Goal: Task Accomplishment & Management: Use online tool/utility

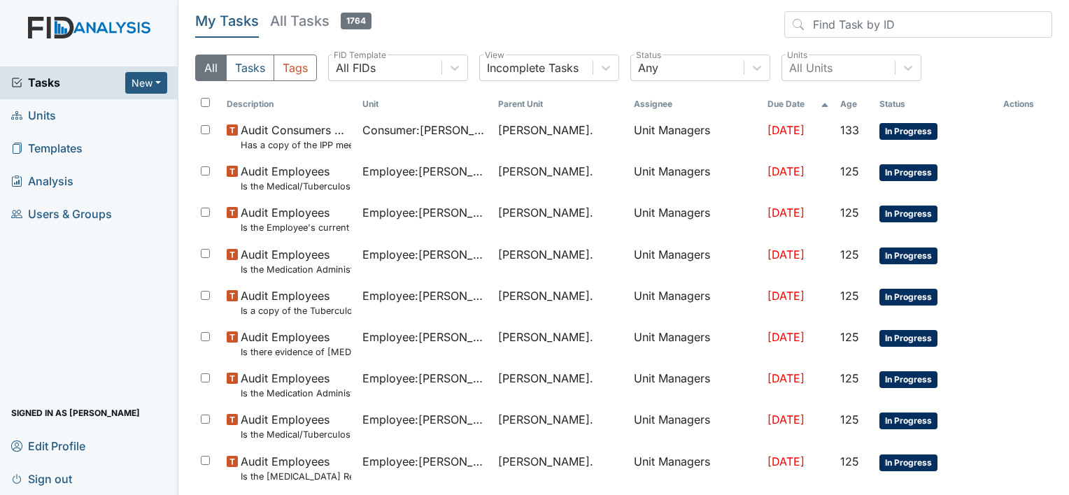
click at [55, 118] on span "Units" at bounding box center [33, 116] width 45 height 22
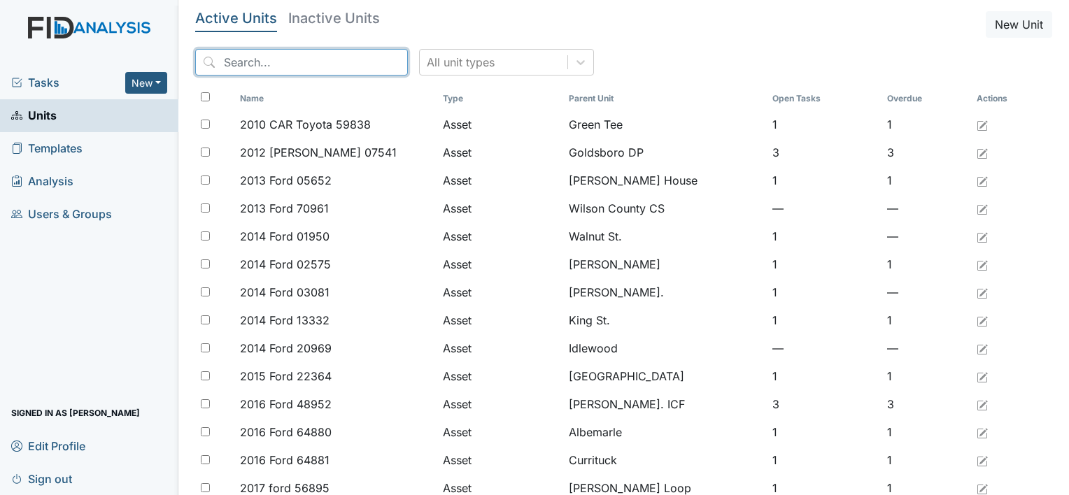
click at [235, 64] on input "search" at bounding box center [301, 62] width 213 height 27
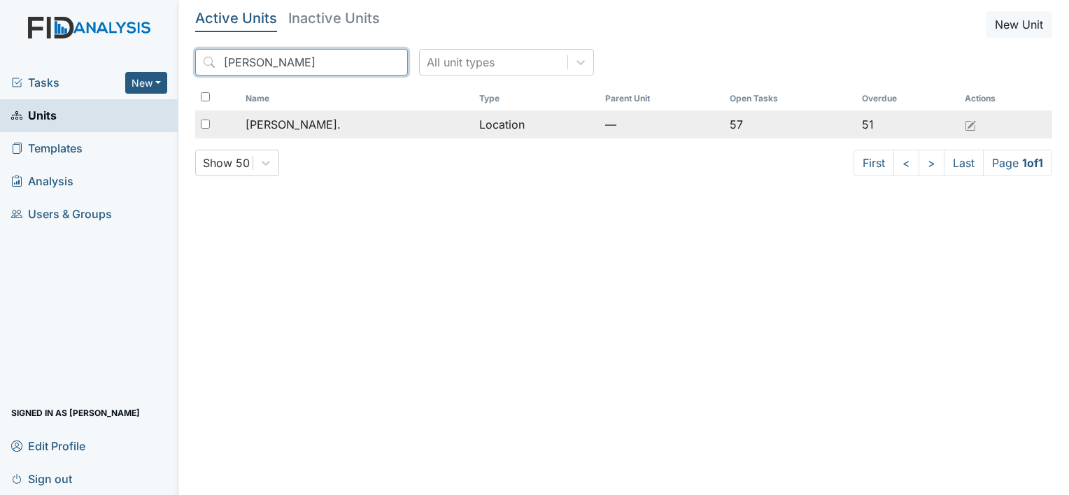
type input "William St"
click at [299, 123] on span "[PERSON_NAME]." at bounding box center [293, 124] width 95 height 17
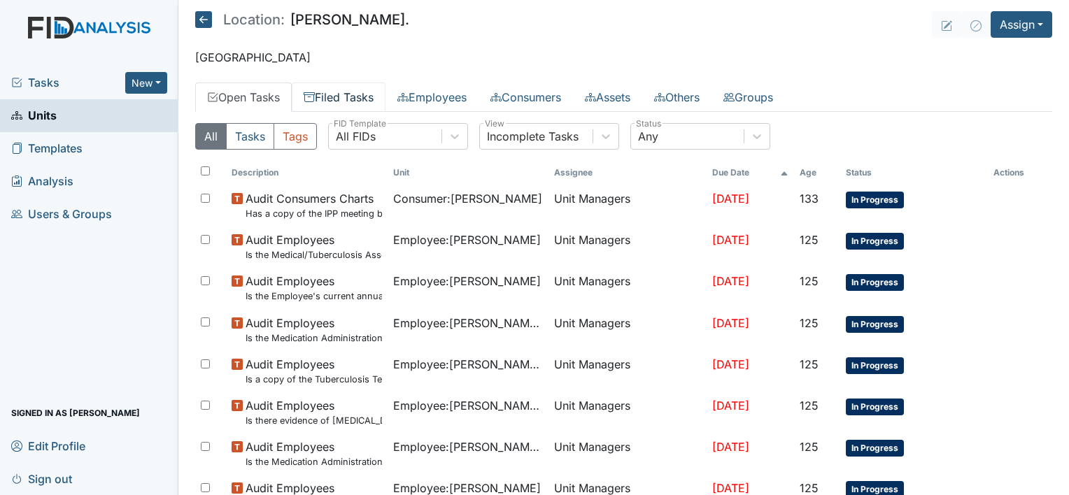
click at [348, 94] on link "Filed Tasks" at bounding box center [339, 97] width 94 height 29
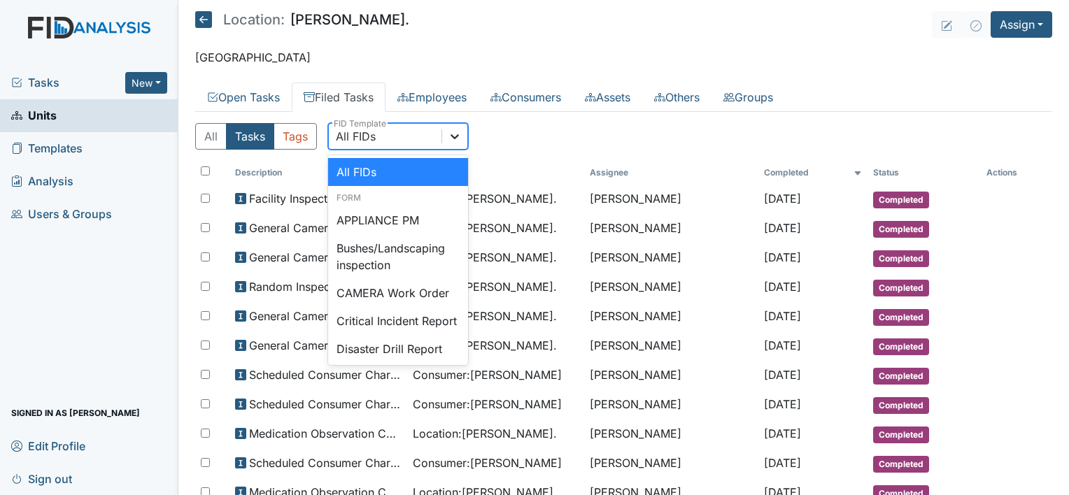
click at [455, 137] on icon at bounding box center [455, 136] width 8 height 5
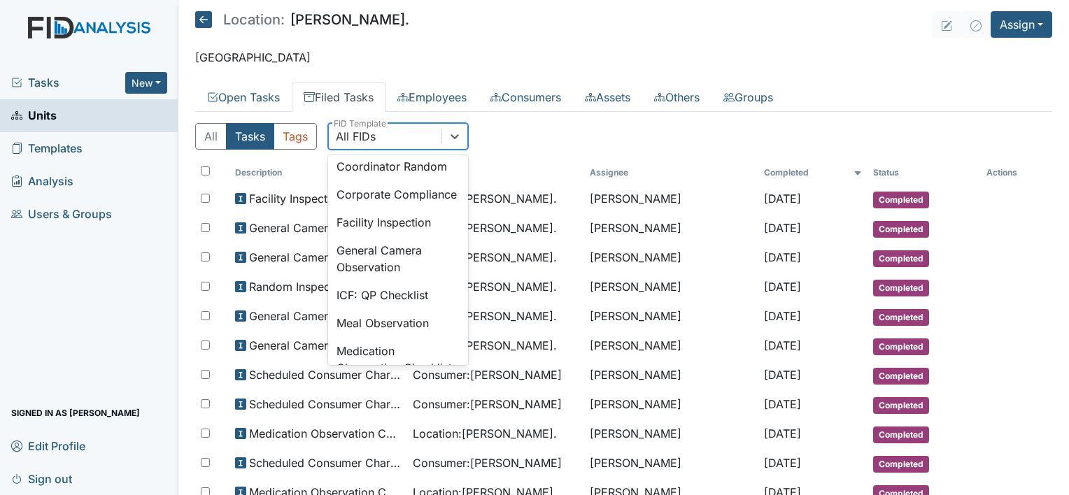
scroll to position [914, 0]
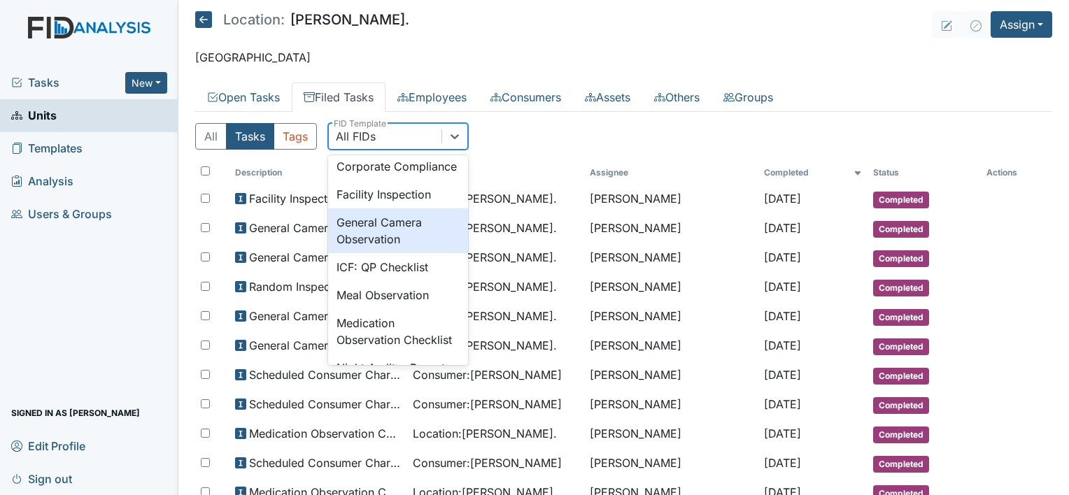
click at [418, 253] on div "General Camera Observation" at bounding box center [398, 230] width 140 height 45
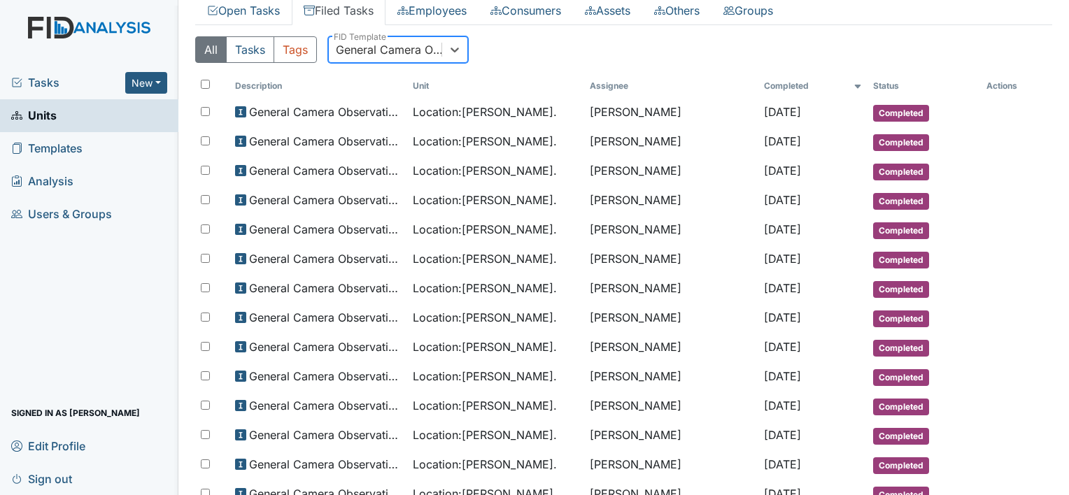
scroll to position [87, 0]
click at [453, 44] on icon at bounding box center [455, 49] width 14 height 14
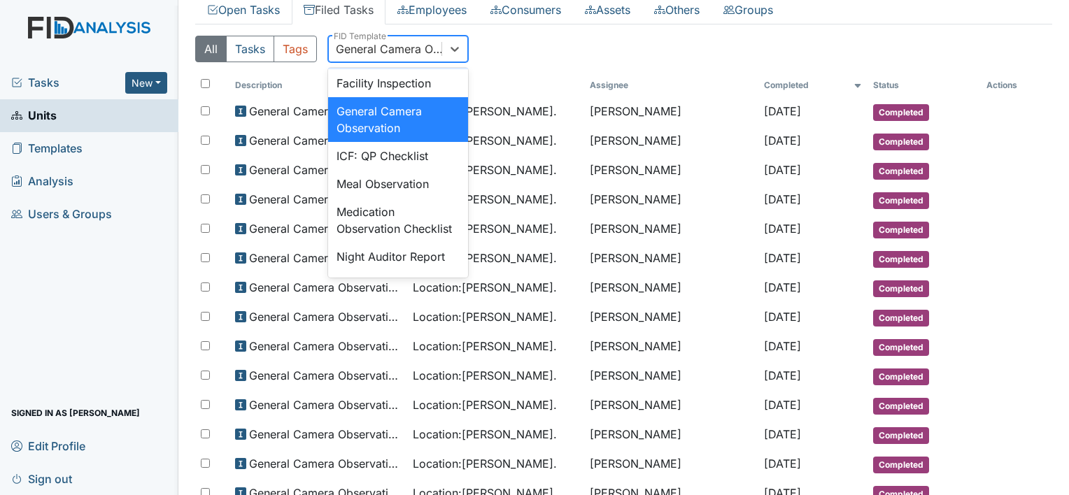
scroll to position [951, 0]
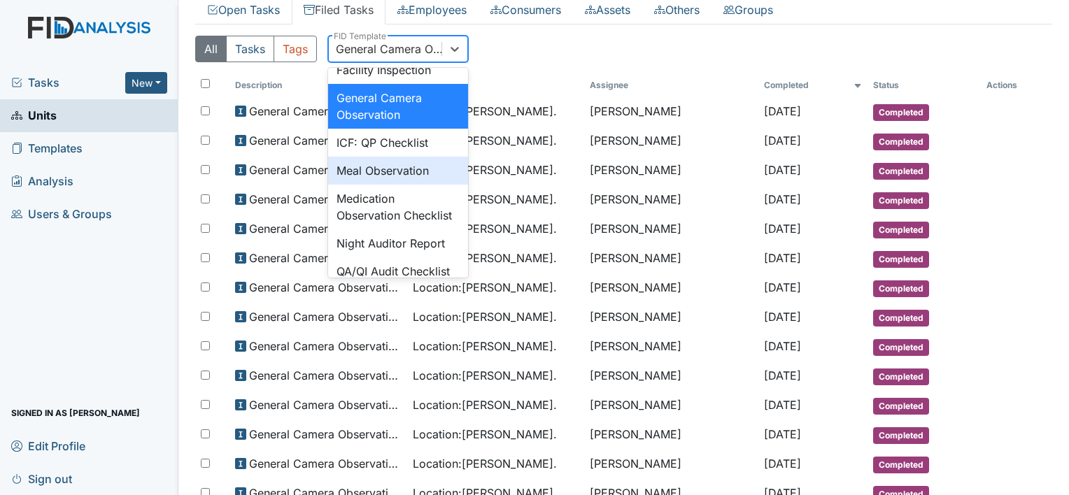
click at [427, 185] on div "Meal Observation" at bounding box center [398, 171] width 140 height 28
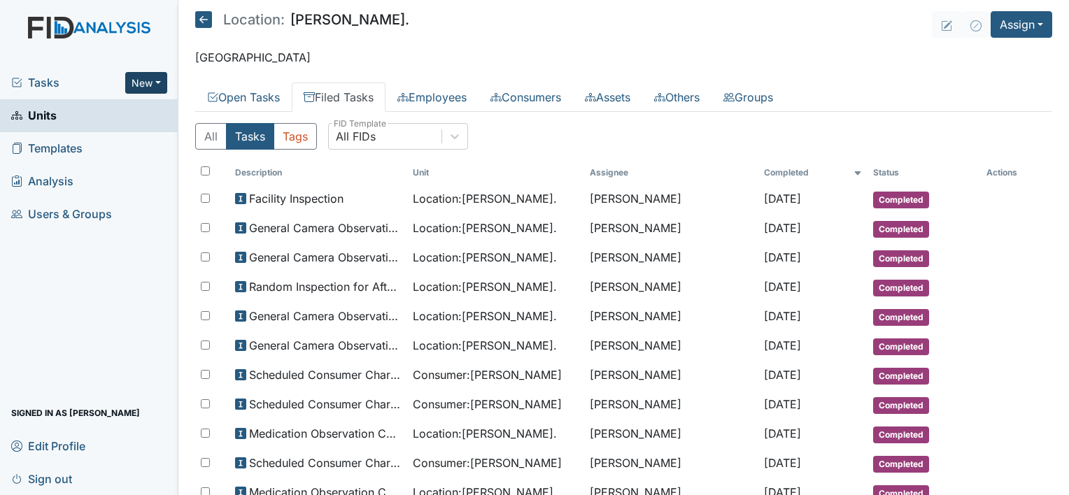
click at [160, 86] on button "New" at bounding box center [146, 83] width 42 height 22
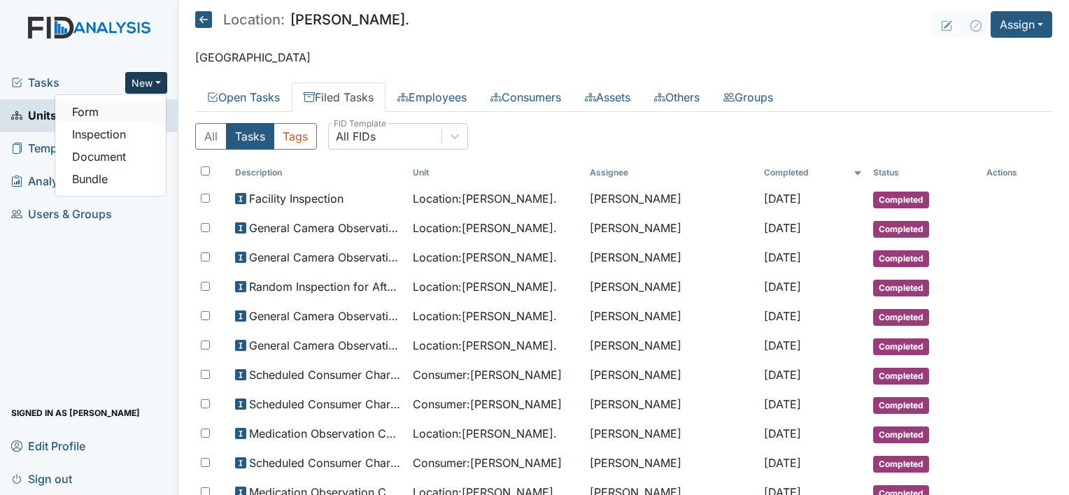
click at [141, 118] on link "Form" at bounding box center [110, 112] width 111 height 22
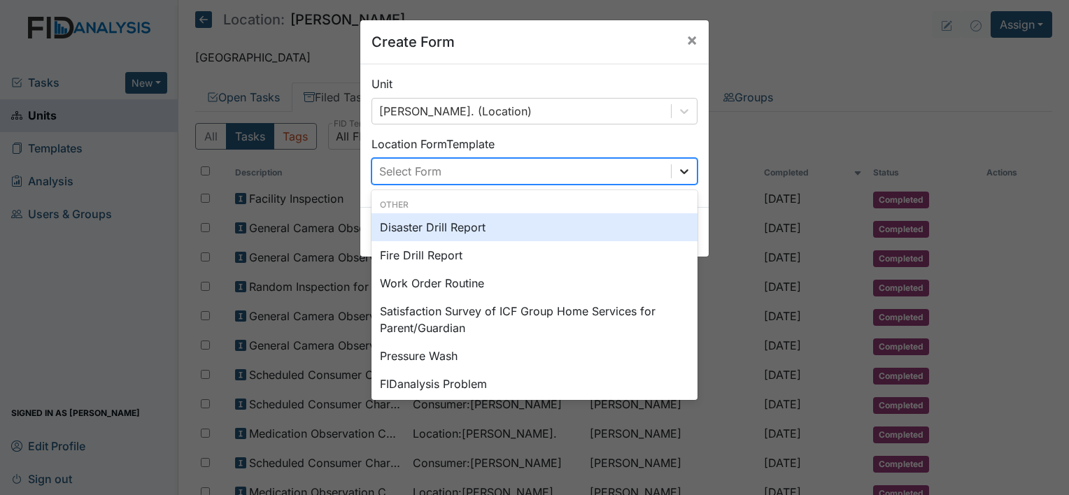
click at [681, 174] on icon at bounding box center [684, 171] width 14 height 14
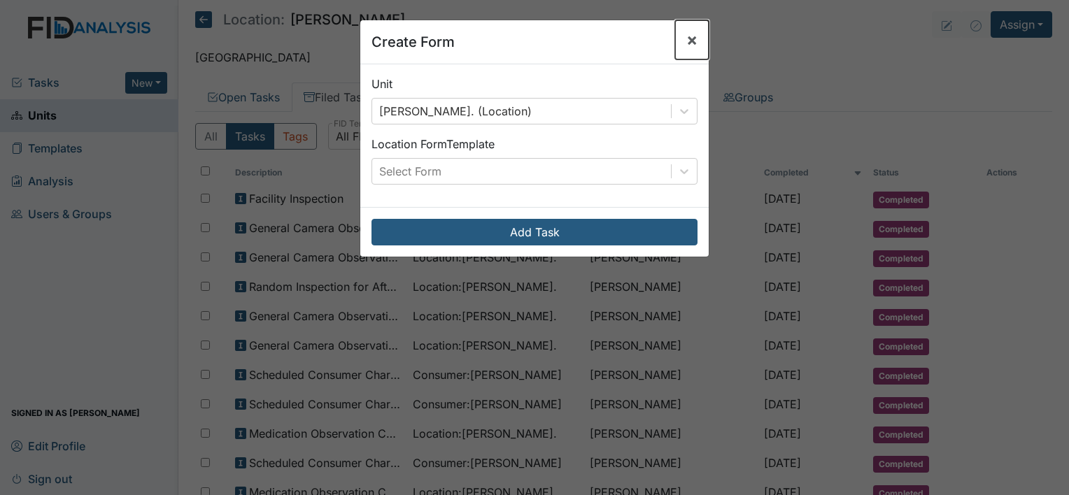
click at [690, 41] on span "×" at bounding box center [691, 39] width 11 height 20
